Goal: Find specific page/section: Find specific page/section

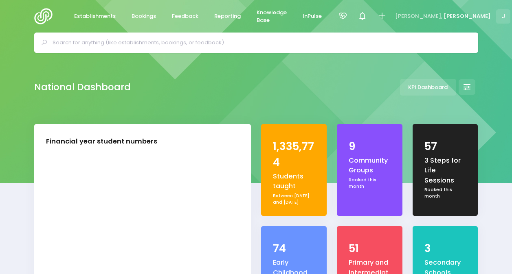
select select "5"
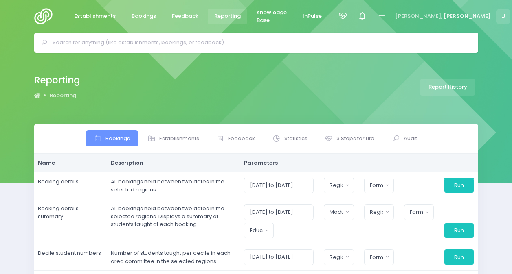
select select
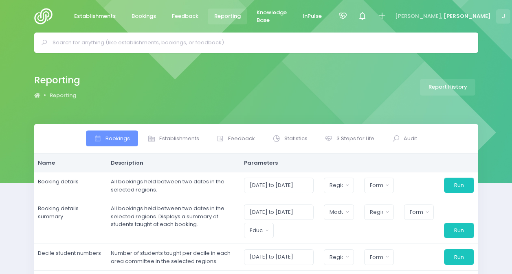
select select
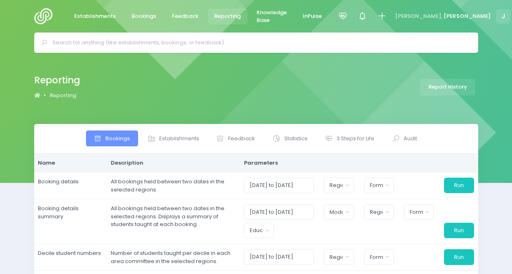
select select
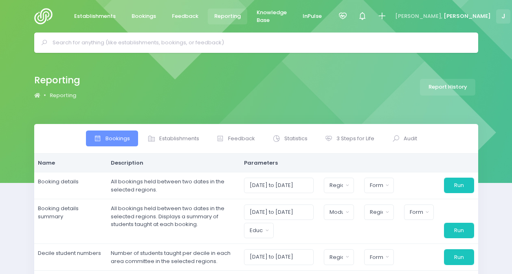
select select
click at [347, 136] on span "3 Steps for Life" at bounding box center [355, 139] width 38 height 8
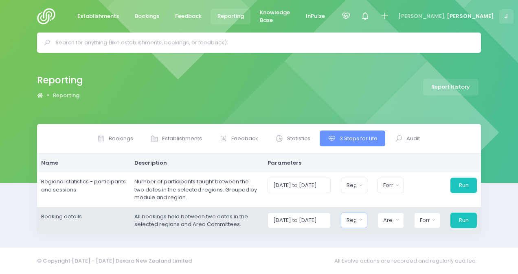
click at [353, 219] on div "Region" at bounding box center [352, 221] width 10 height 8
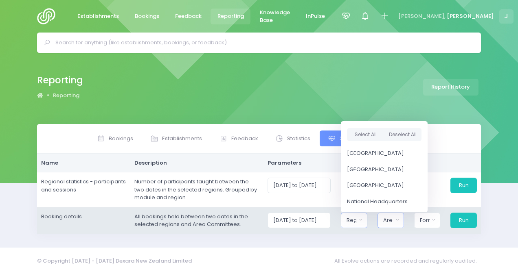
click at [397, 219] on button "Area Committee" at bounding box center [390, 220] width 26 height 15
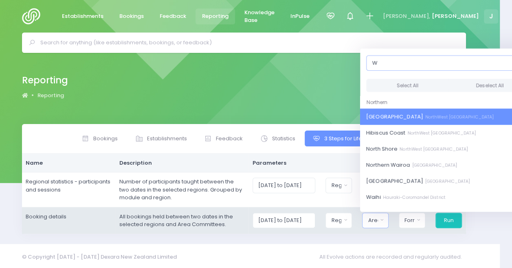
scroll to position [0, 11]
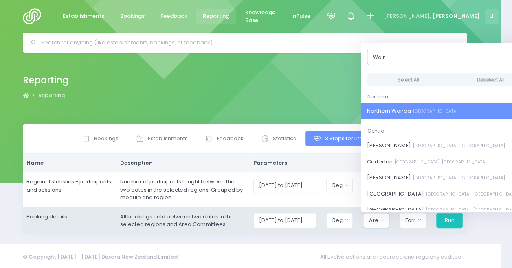
type input "Wair"
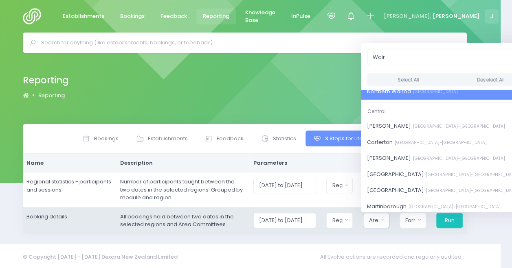
scroll to position [0, 0]
